Goal: Information Seeking & Learning: Find specific fact

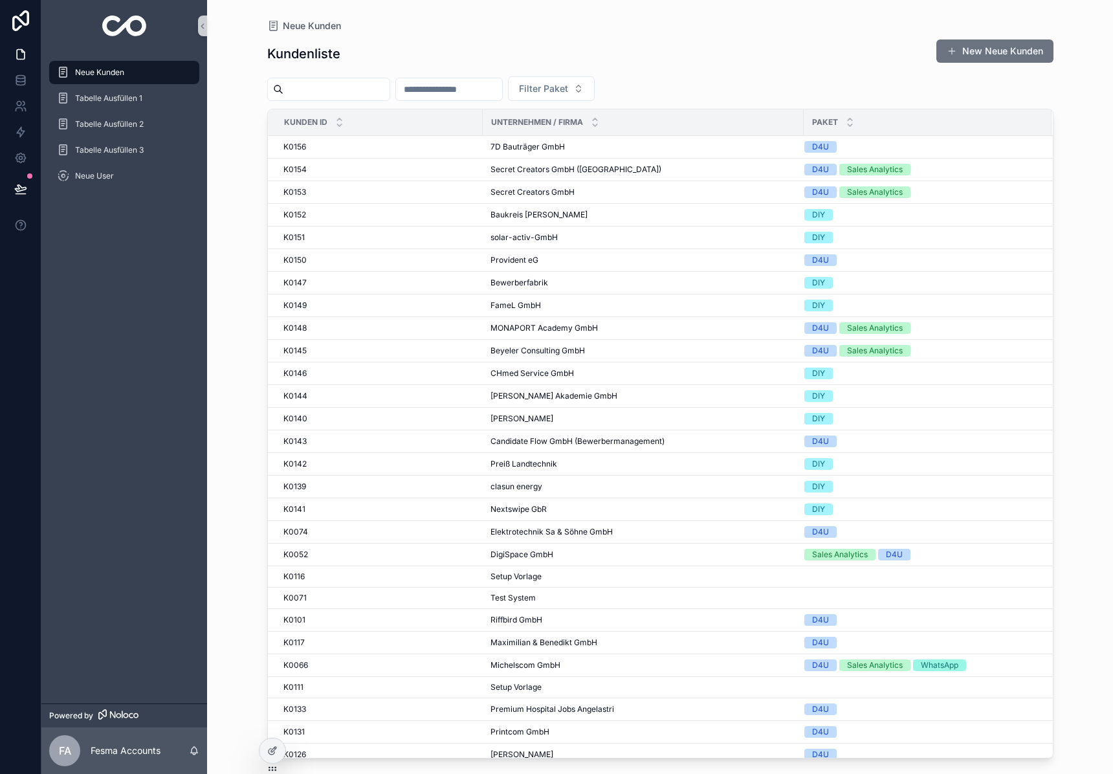
click at [321, 83] on input "scrollable content" at bounding box center [336, 89] width 106 height 18
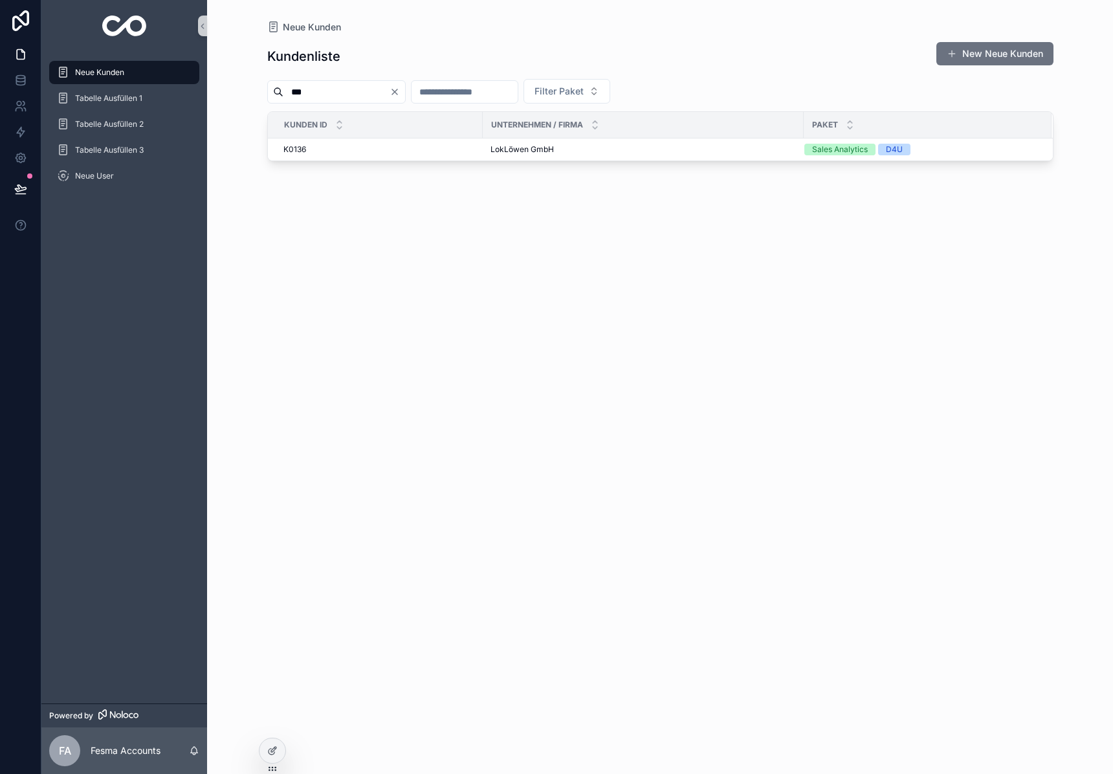
type input "***"
click at [512, 148] on span "LokLöwen GmbH" at bounding box center [521, 149] width 63 height 10
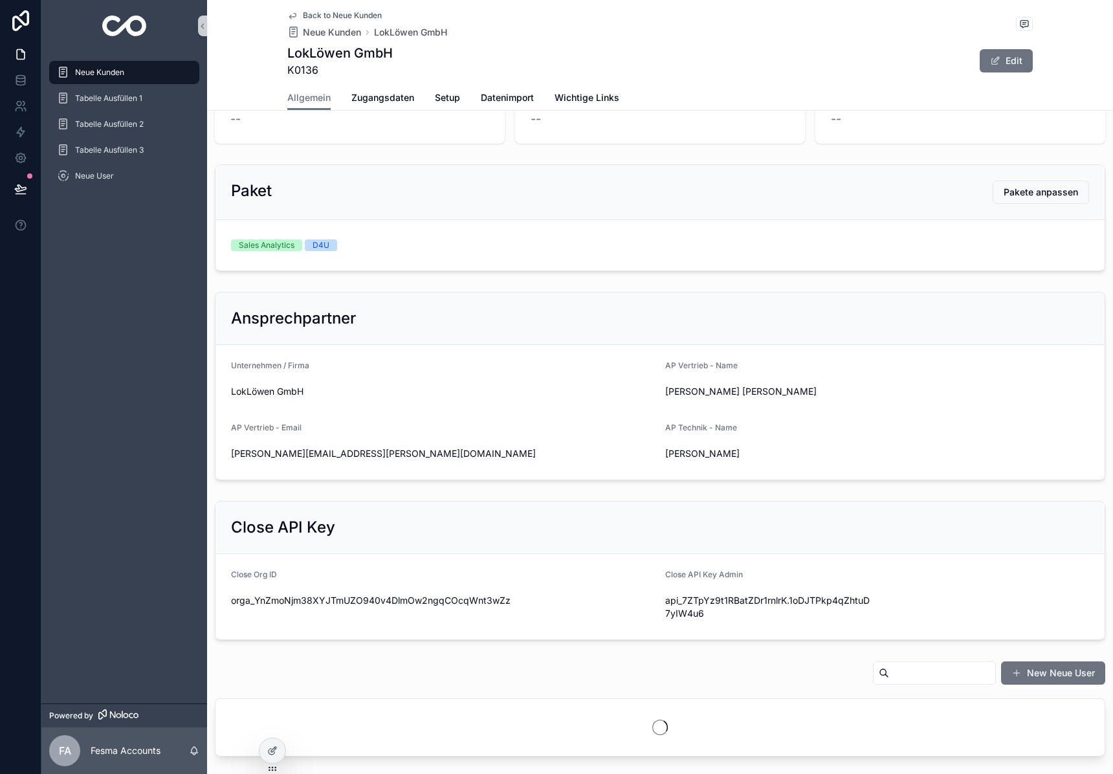
scroll to position [462, 0]
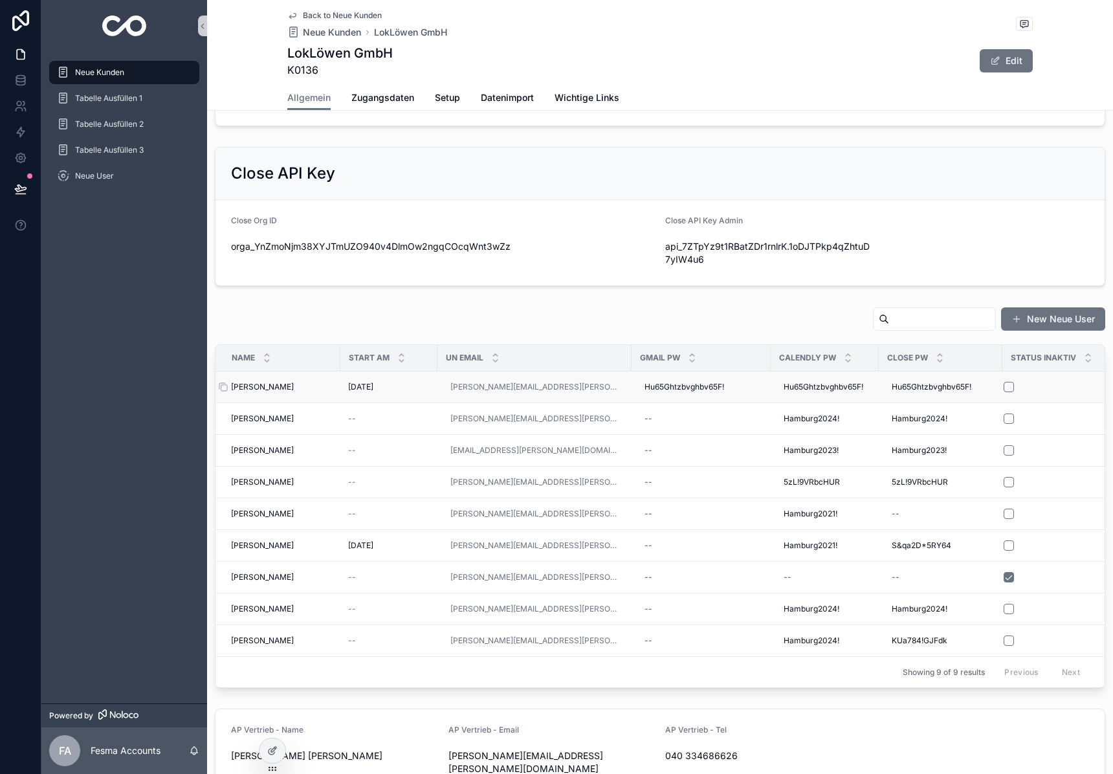
click at [248, 382] on span "Steffen Opitz" at bounding box center [262, 387] width 63 height 10
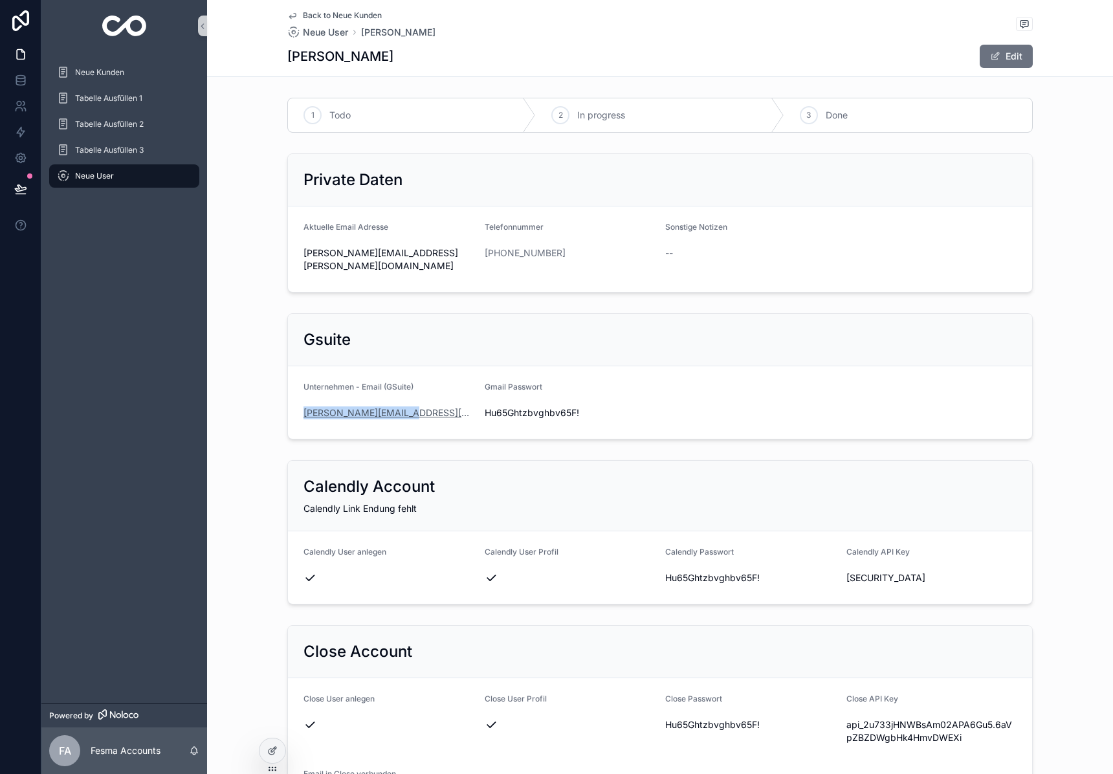
drag, startPoint x: 1105, startPoint y: 218, endPoint x: 305, endPoint y: 401, distance: 821.1
click at [305, 406] on div "s.opitz@lok-loewen.de" at bounding box center [388, 412] width 171 height 13
copy link "s.opitz@lok-loewen.de"
click at [551, 406] on span "Hu65Ghtzbvghbv65F!" at bounding box center [570, 412] width 171 height 13
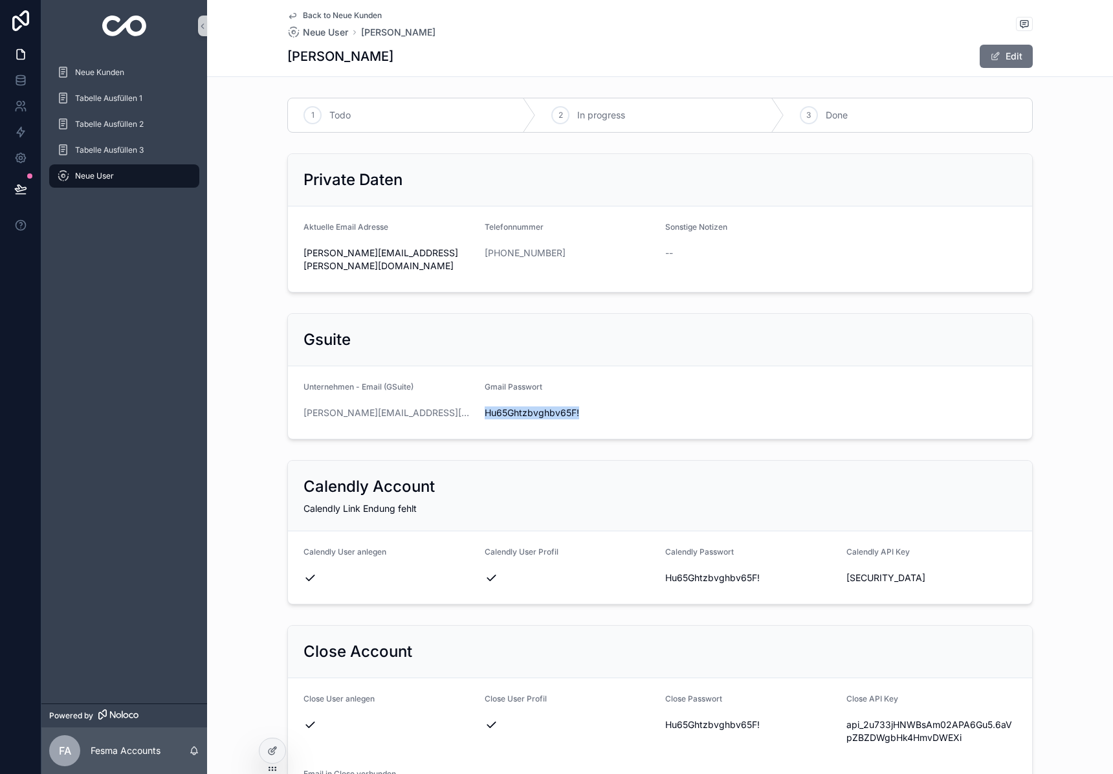
click at [551, 406] on span "Hu65Ghtzbvghbv65F!" at bounding box center [570, 412] width 171 height 13
copy span "Hu65Ghtzbvghbv65F!"
click at [617, 250] on div "+49 491 5231433333" at bounding box center [570, 253] width 171 height 13
drag, startPoint x: 129, startPoint y: 19, endPoint x: 113, endPoint y: 1, distance: 24.3
click at [0, 0] on div "Neue Kunden Tabelle Ausfüllen 1 Tabelle Ausfüllen 2 Tabelle Ausfüllen 3 Neue Us…" at bounding box center [556, 387] width 1113 height 774
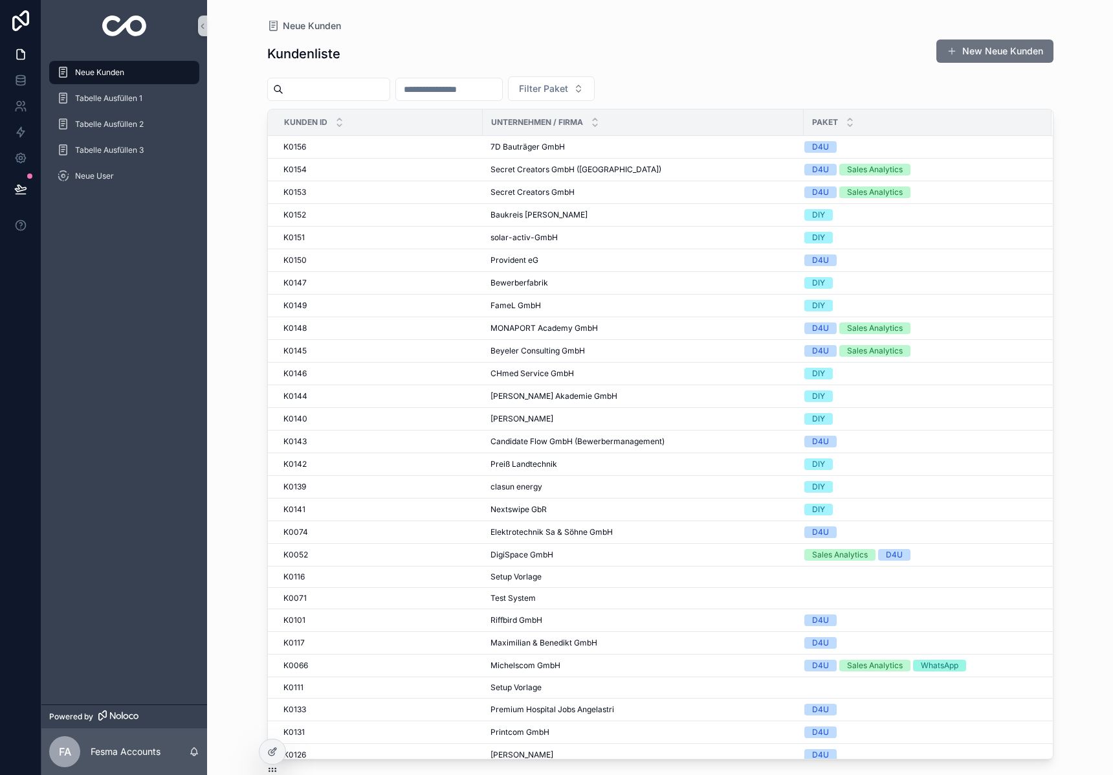
click at [355, 91] on input "scrollable content" at bounding box center [336, 89] width 106 height 18
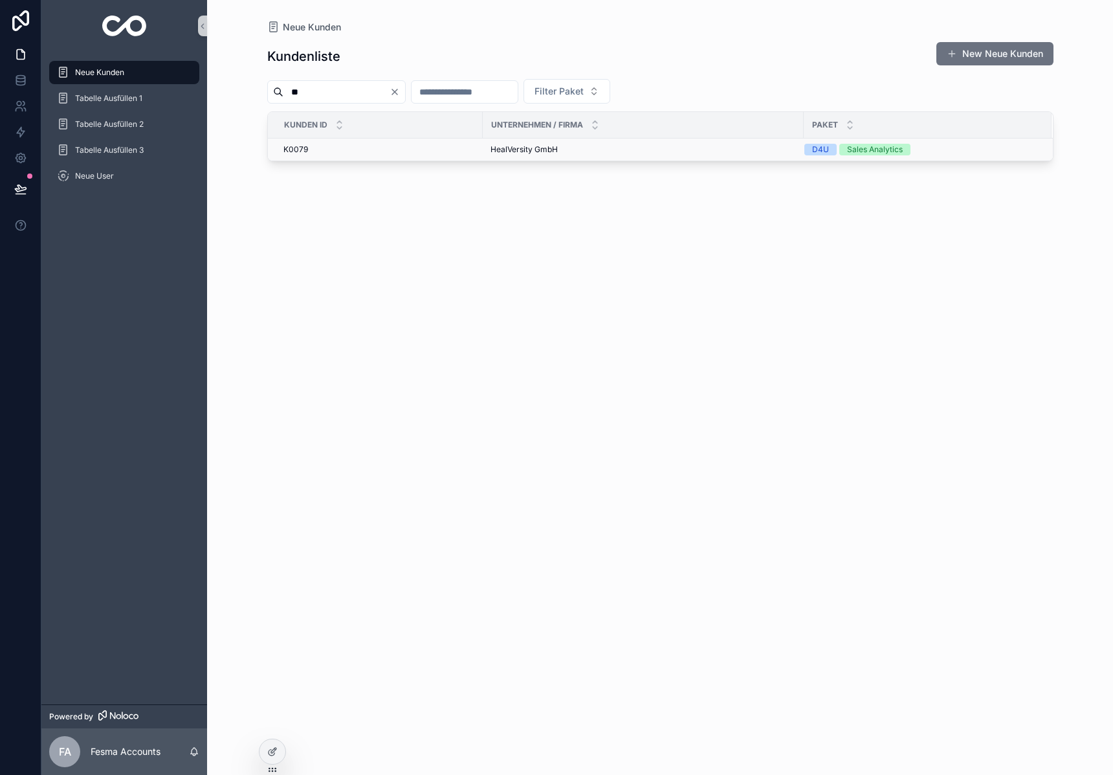
type input "**"
click at [525, 148] on span "HealVersity GmbH" at bounding box center [523, 149] width 67 height 10
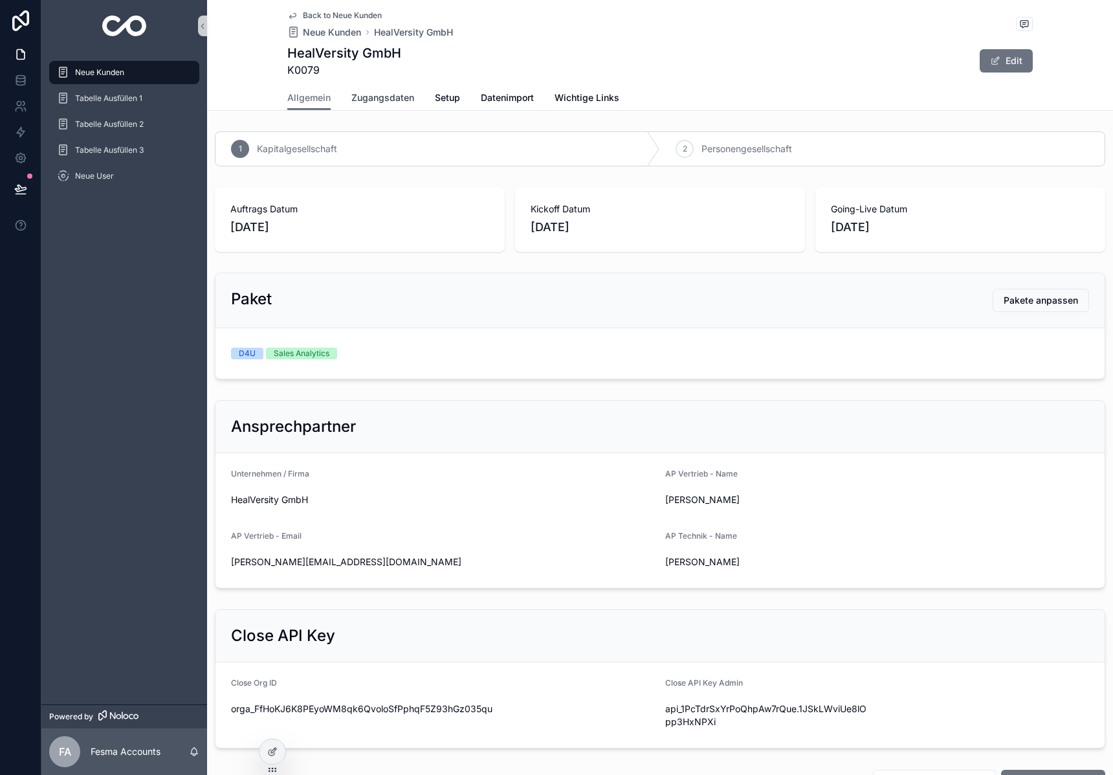
click at [393, 103] on span "Zugangsdaten" at bounding box center [382, 97] width 63 height 13
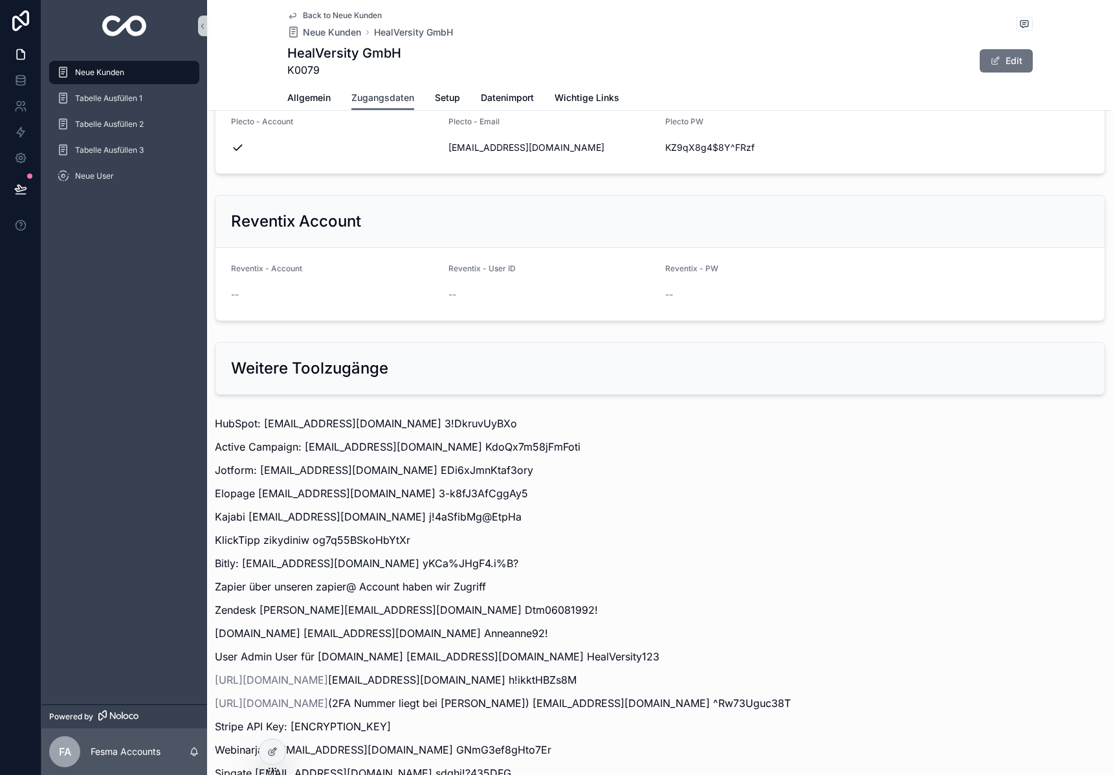
scroll to position [1392, 0]
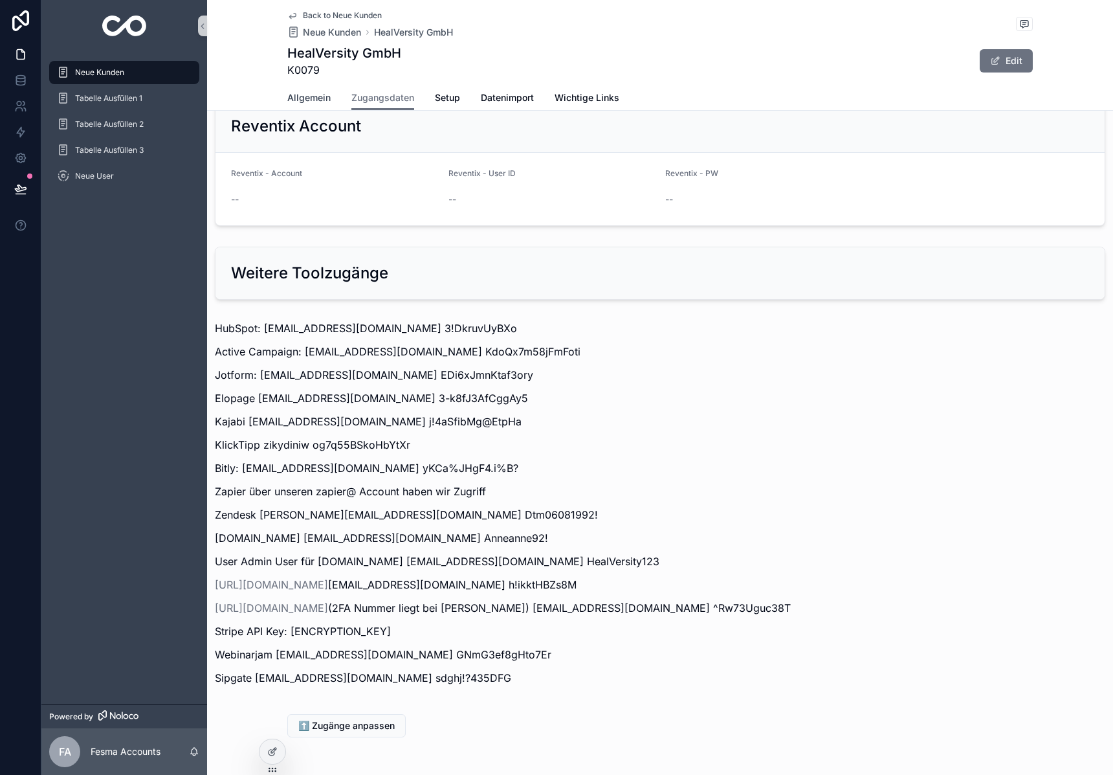
click at [307, 94] on span "Allgemein" at bounding box center [308, 97] width 43 height 13
